Goal: Information Seeking & Learning: Check status

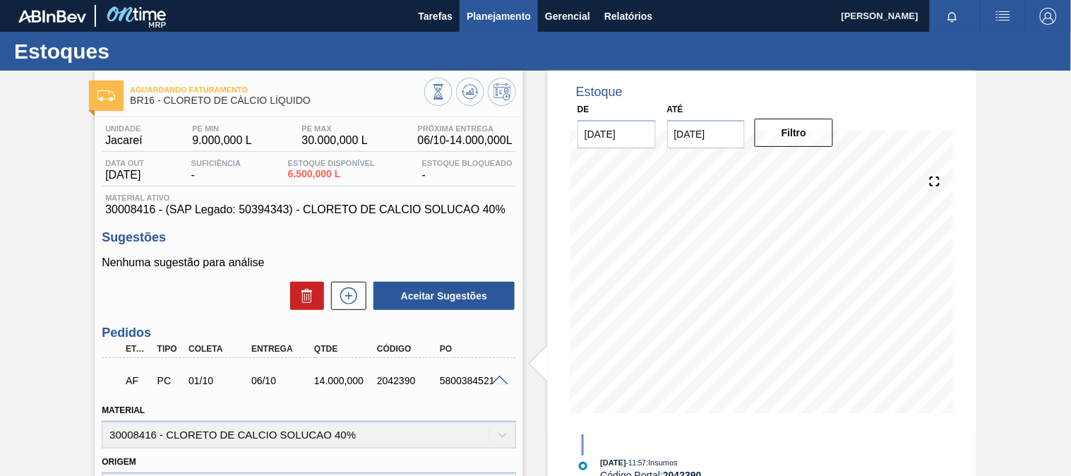
click at [485, 15] on span "Planejamento" at bounding box center [499, 16] width 64 height 17
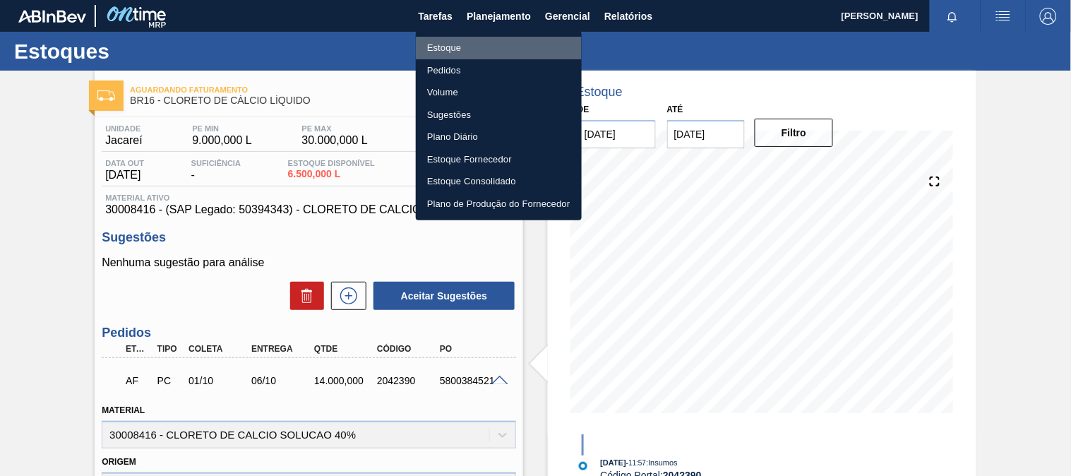
click at [502, 47] on li "Estoque" at bounding box center [499, 48] width 166 height 23
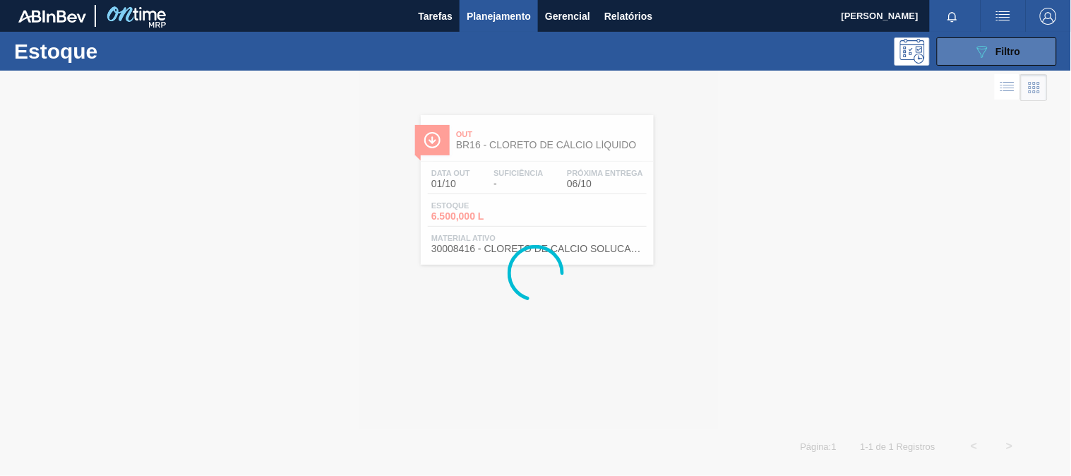
drag, startPoint x: 977, startPoint y: 48, endPoint x: 966, endPoint y: 64, distance: 19.2
click at [975, 50] on icon "089F7B8B-B2A5-4AFE-B5C0-19BA573D28AC" at bounding box center [981, 51] width 17 height 17
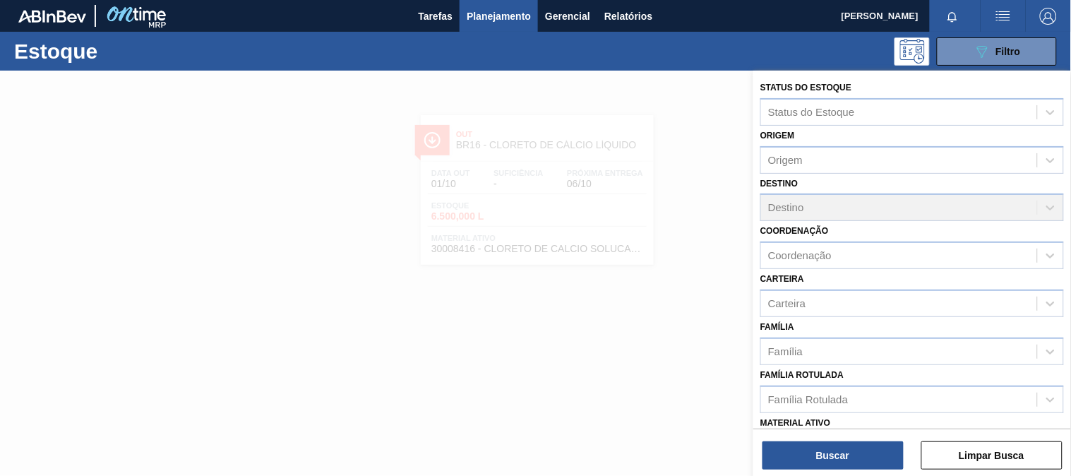
scroll to position [78, 0]
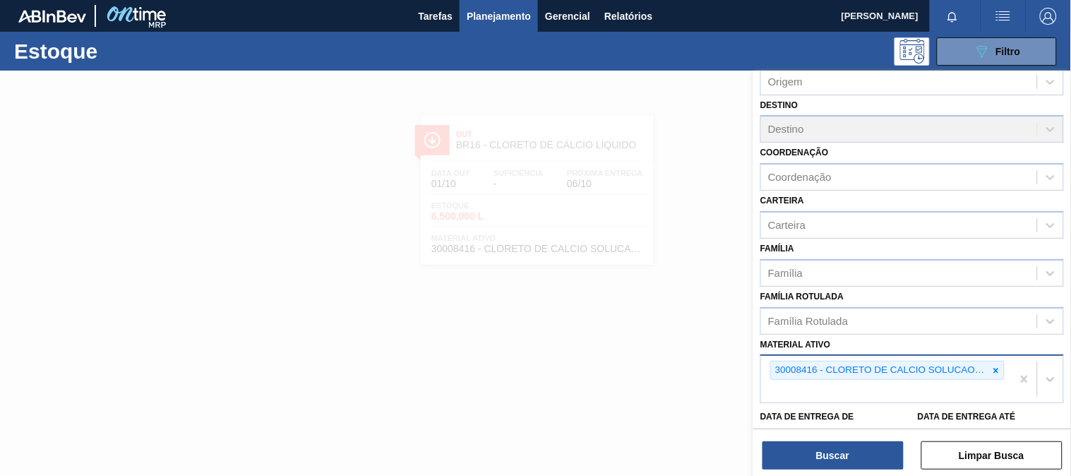
click at [997, 362] on div at bounding box center [996, 370] width 16 height 18
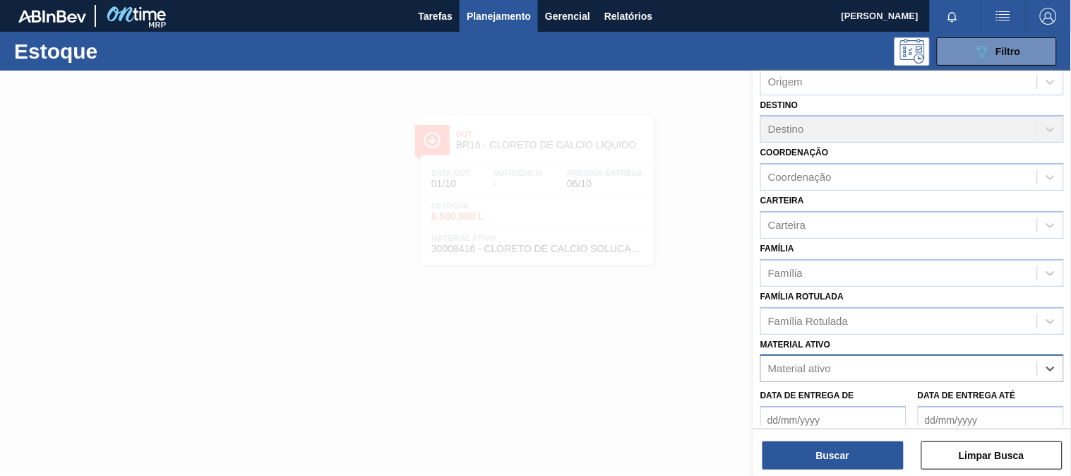
paste ativo "30007969"
type ativo "30007969"
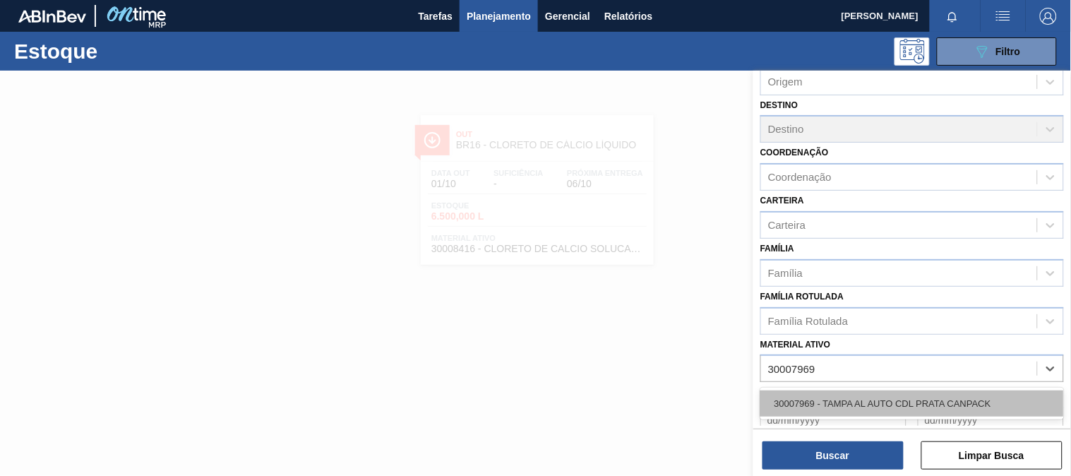
click at [796, 399] on div "30007969 - TAMPA AL AUTO CDL PRATA CANPACK" at bounding box center [911, 403] width 303 height 26
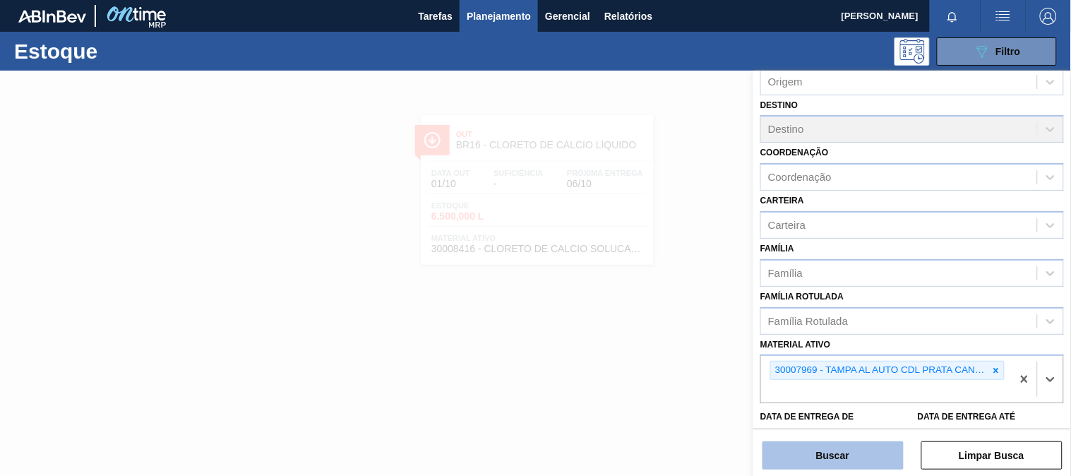
click at [807, 462] on button "Buscar" at bounding box center [832, 455] width 141 height 28
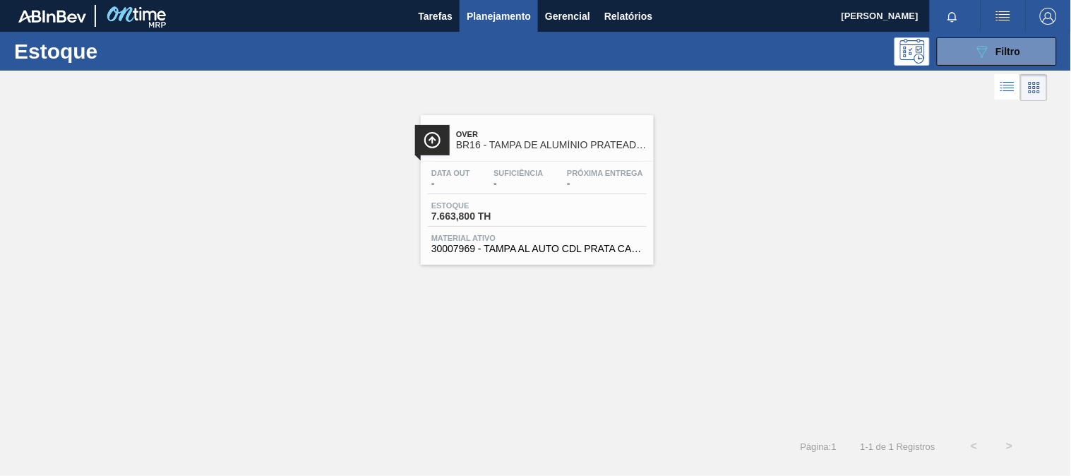
click at [543, 215] on div "Estoque 7.663,800 TH" at bounding box center [537, 213] width 219 height 25
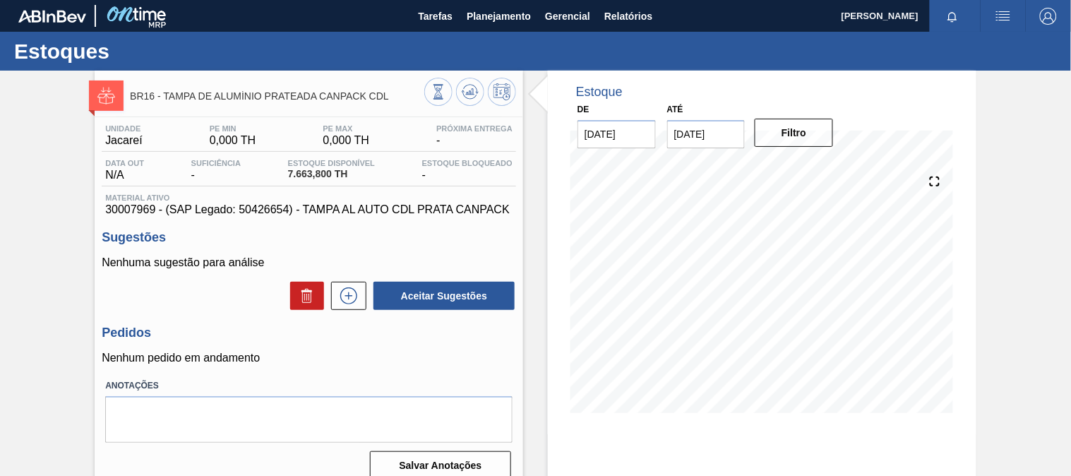
click at [506, 207] on span "30007969 - (SAP Legado: 50426654) - TAMPA AL AUTO CDL PRATA CANPACK" at bounding box center [308, 209] width 407 height 13
